Goal: Information Seeking & Learning: Learn about a topic

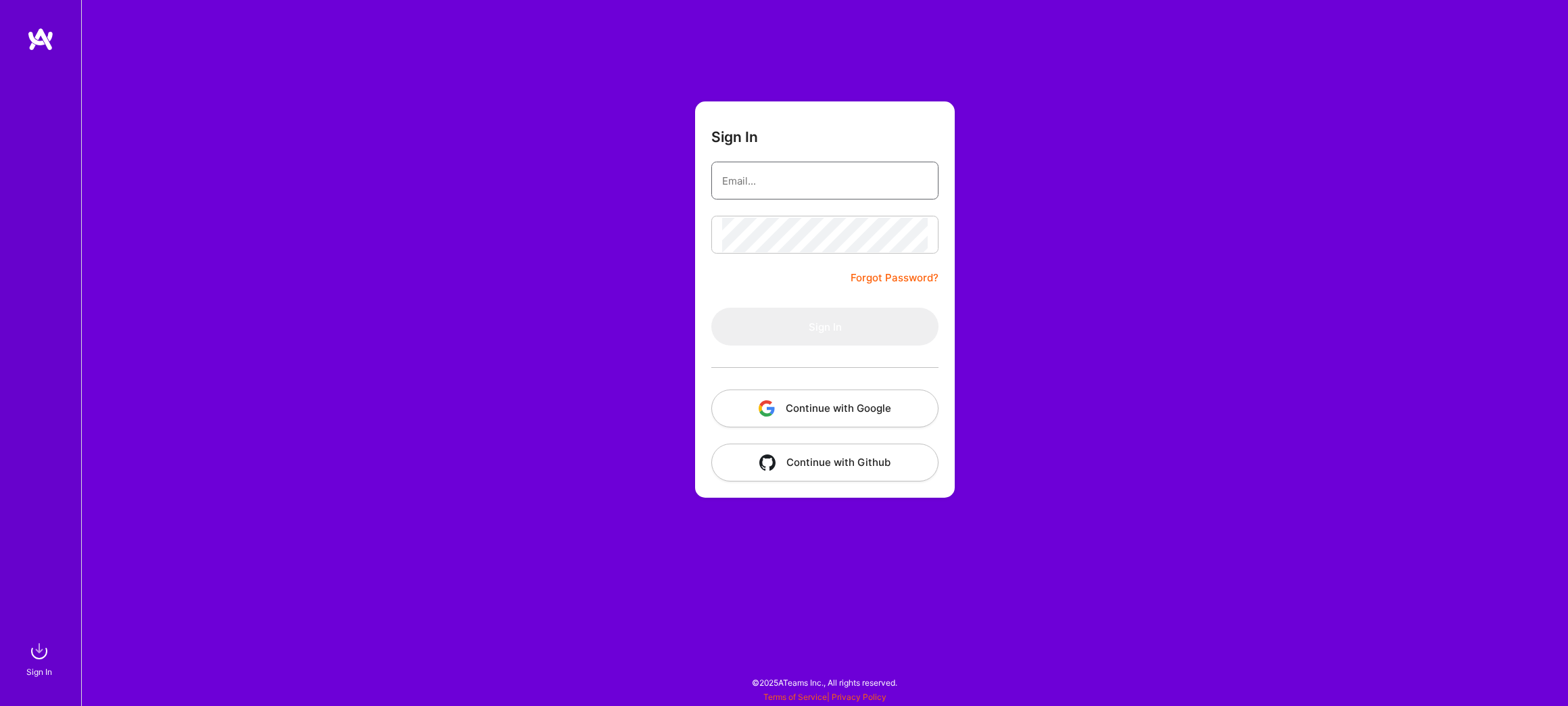
type input "[EMAIL_ADDRESS][DOMAIN_NAME]"
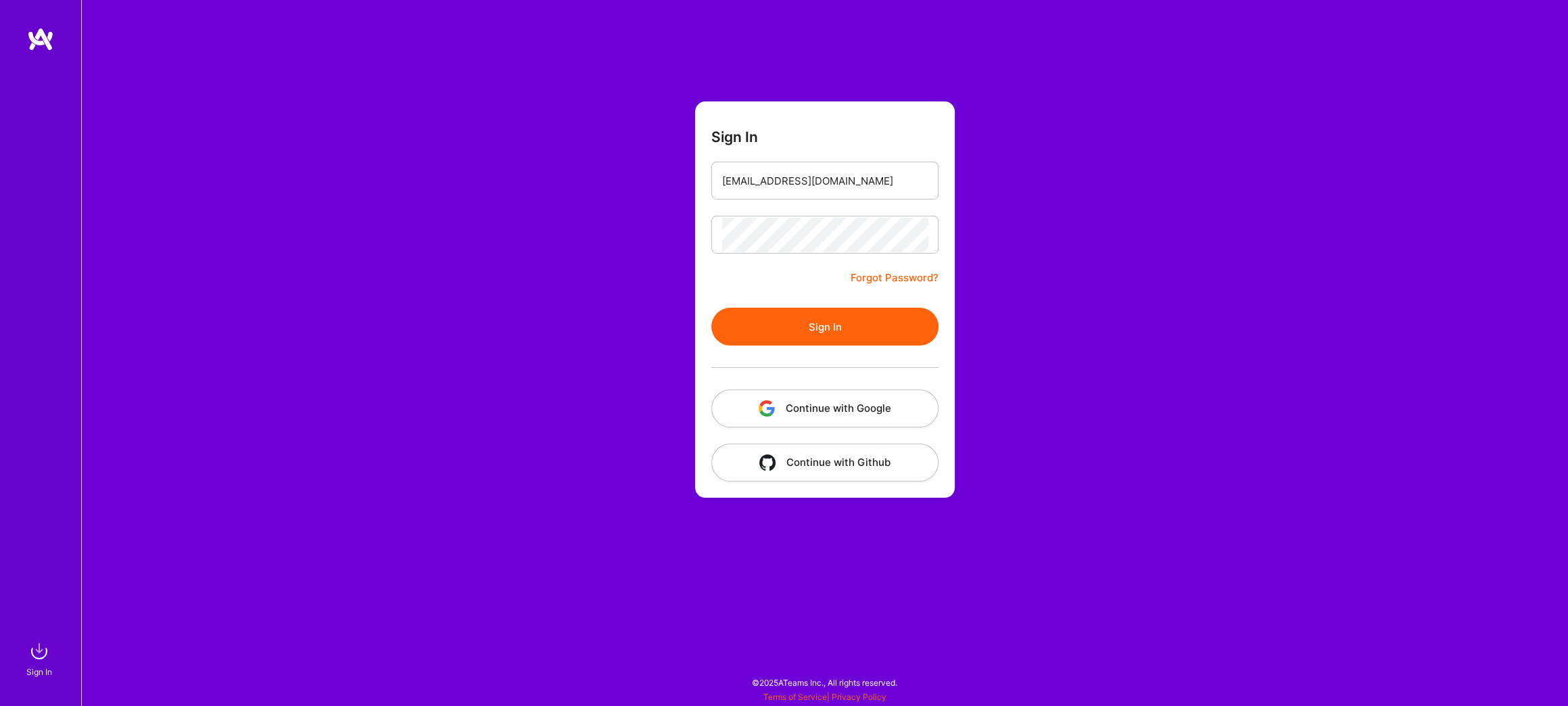
click at [835, 315] on button "Sign In" at bounding box center [825, 327] width 227 height 38
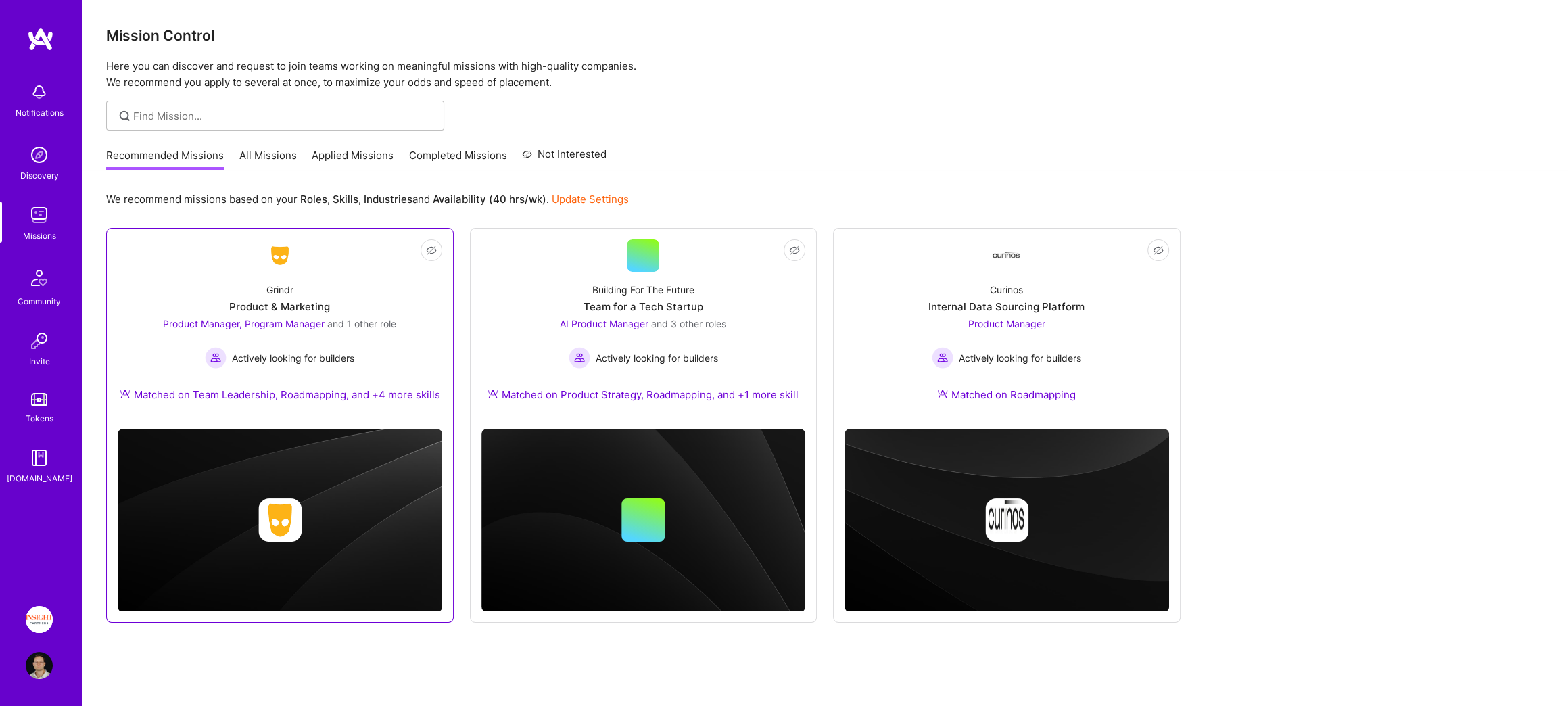
click at [378, 304] on div "Grindr Product & Marketing Product Manager, Program Manager and 1 other role Ac…" at bounding box center [279, 345] width 324 height 146
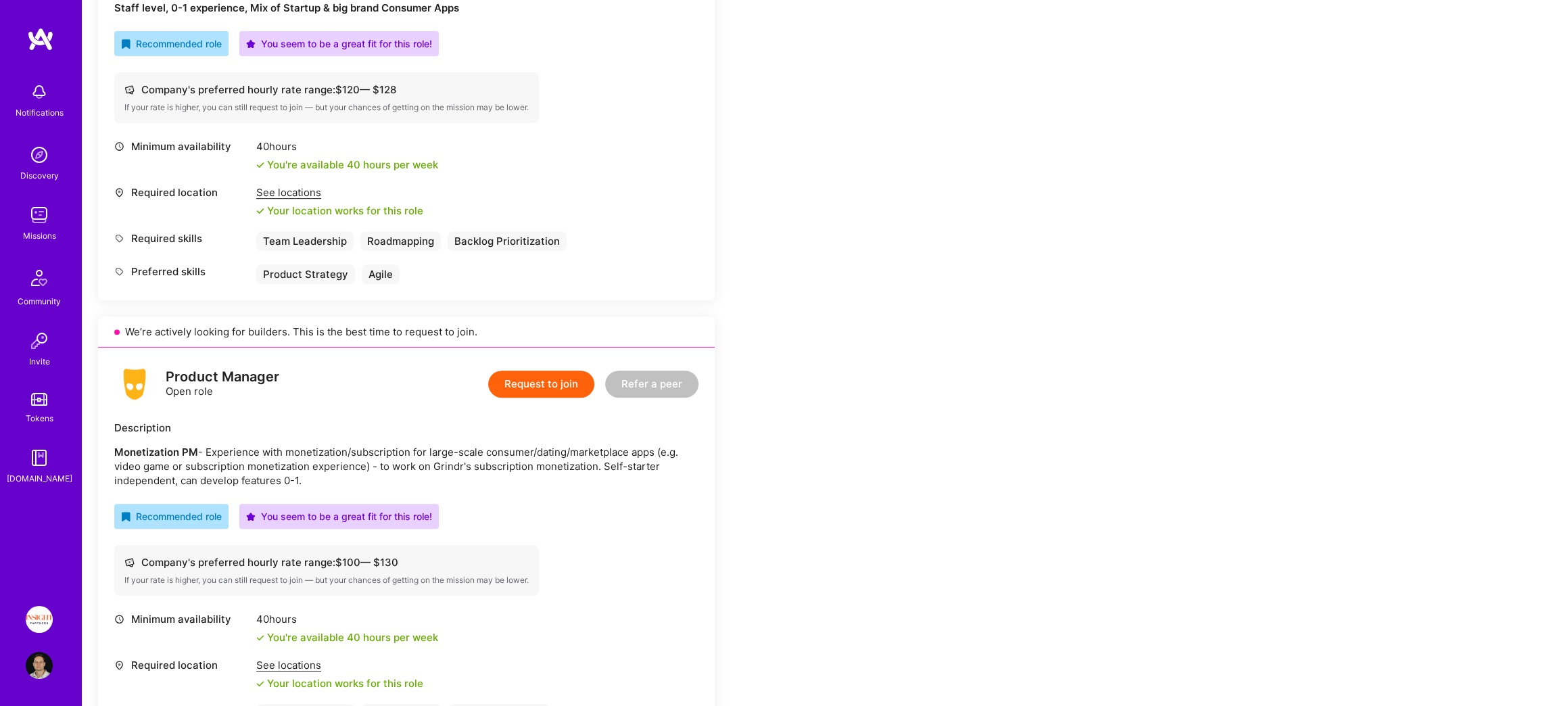
scroll to position [714, 0]
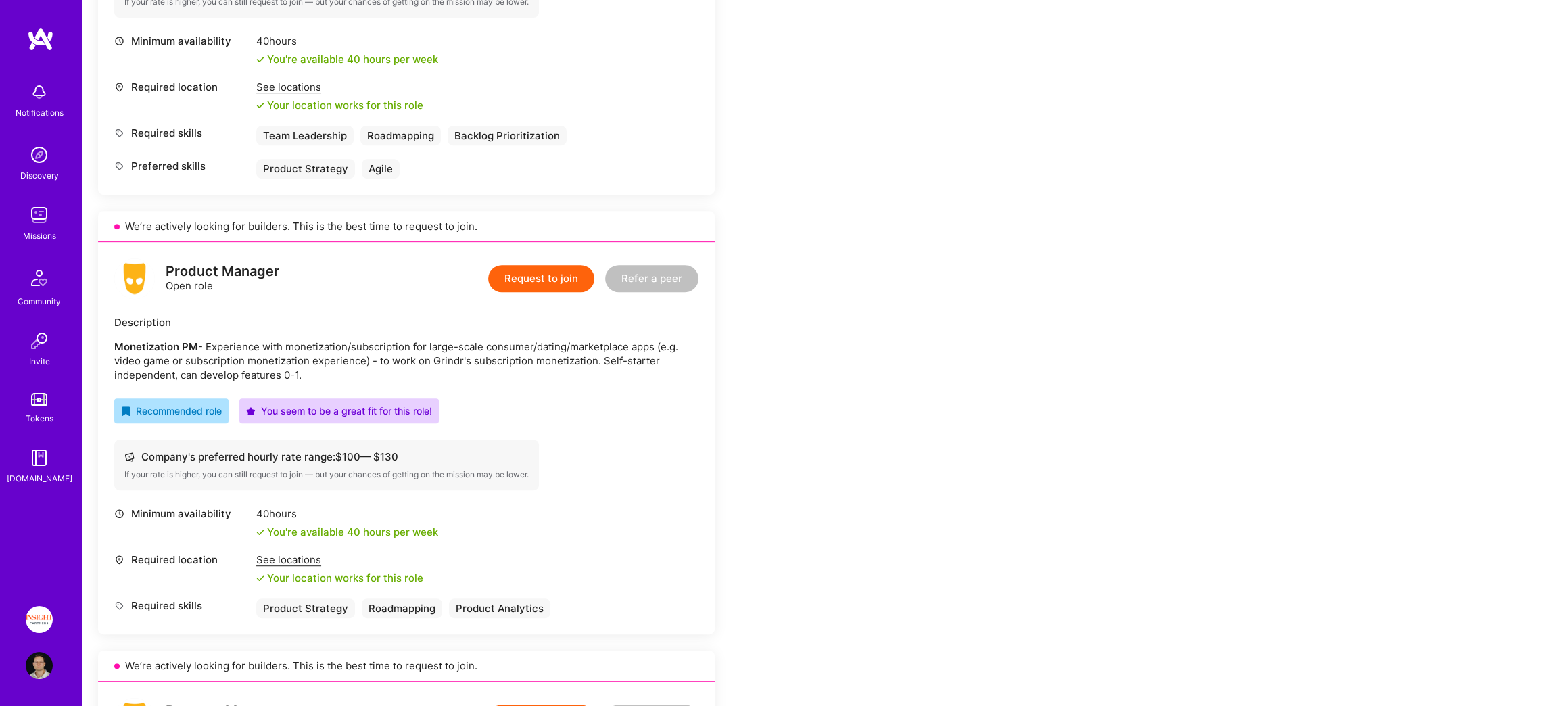
click at [31, 629] on img at bounding box center [39, 619] width 27 height 27
